Goal: Task Accomplishment & Management: Use online tool/utility

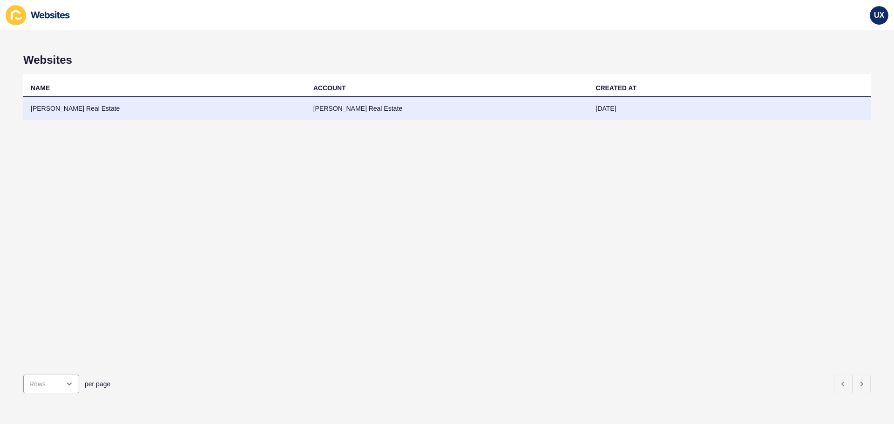
click at [561, 116] on td "[PERSON_NAME] Real Estate" at bounding box center [447, 108] width 283 height 23
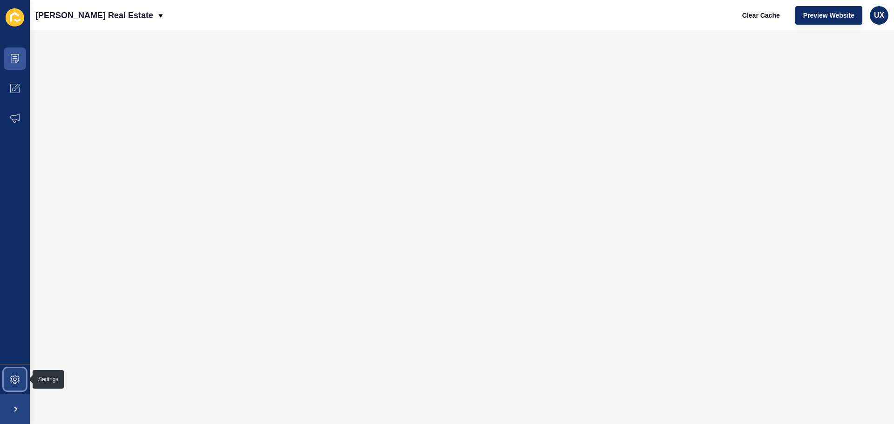
click at [11, 385] on span at bounding box center [15, 380] width 30 height 30
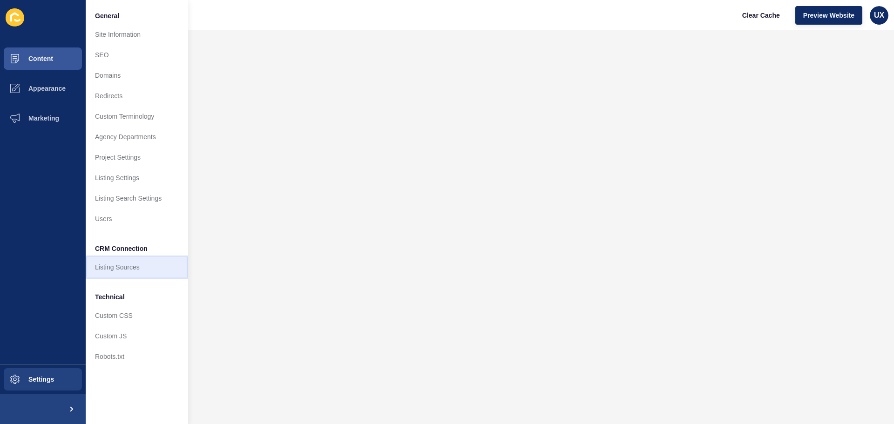
click at [113, 269] on link "Listing Sources" at bounding box center [137, 267] width 102 height 20
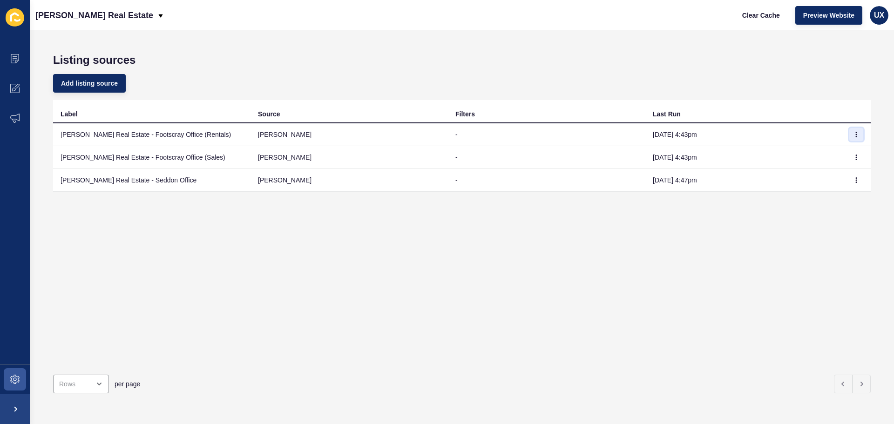
click at [857, 135] on icon "button" at bounding box center [857, 134] width 0 height 5
click at [825, 151] on link "Sync now" at bounding box center [823, 153] width 65 height 20
click at [854, 155] on icon "button" at bounding box center [857, 158] width 6 height 6
click at [825, 177] on link "Sync now" at bounding box center [823, 176] width 65 height 20
click at [854, 132] on icon "button" at bounding box center [857, 135] width 6 height 6
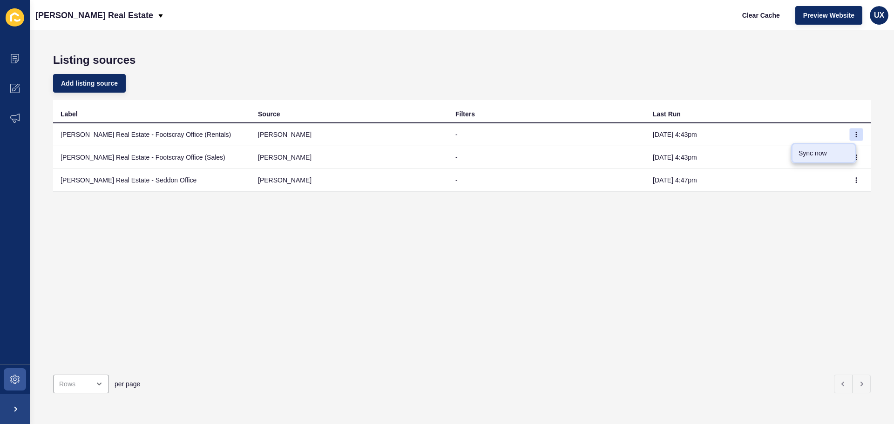
click at [831, 155] on link "Sync now" at bounding box center [823, 153] width 65 height 20
click at [850, 160] on button "button" at bounding box center [857, 157] width 14 height 13
click at [815, 178] on link "Sync now" at bounding box center [823, 176] width 65 height 20
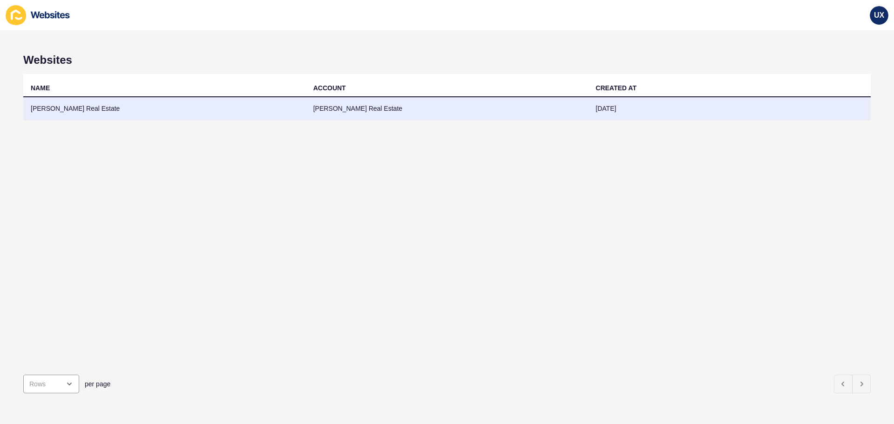
click at [287, 106] on td "[PERSON_NAME] Real Estate" at bounding box center [164, 108] width 283 height 23
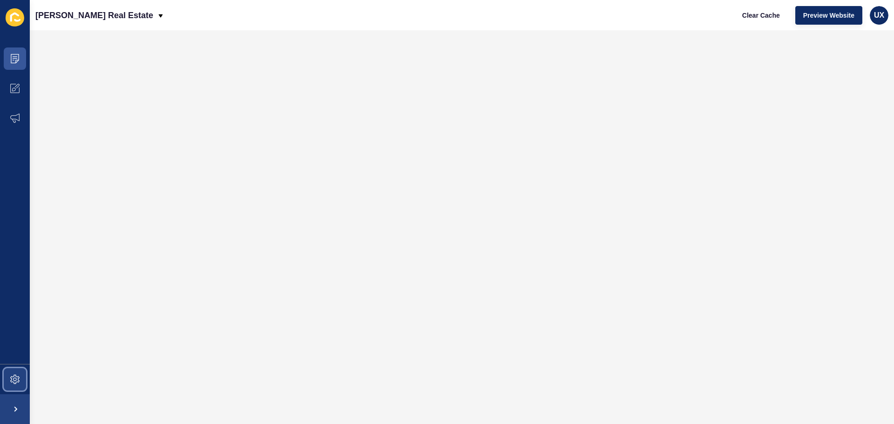
click at [8, 378] on span at bounding box center [15, 380] width 30 height 30
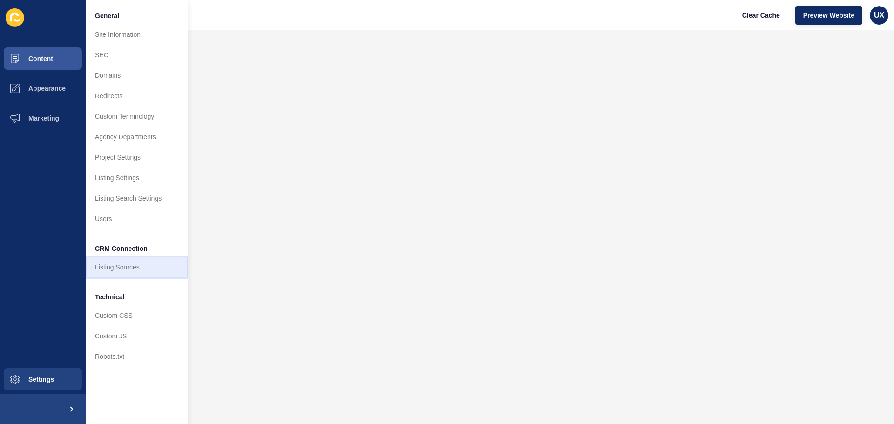
click at [119, 267] on link "Listing Sources" at bounding box center [137, 267] width 102 height 20
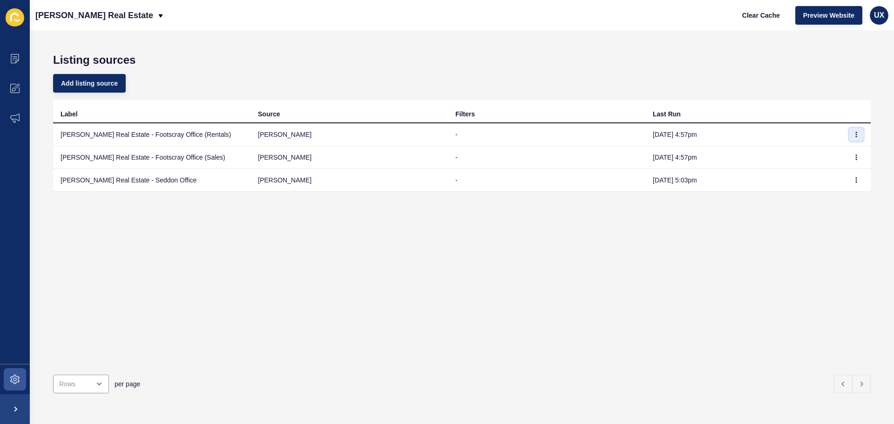
click at [854, 134] on icon "button" at bounding box center [857, 135] width 6 height 6
click at [835, 153] on link "Sync now" at bounding box center [823, 153] width 65 height 20
click at [854, 158] on icon "button" at bounding box center [857, 158] width 6 height 6
click at [831, 175] on link "Sync now" at bounding box center [823, 176] width 65 height 20
